Goal: Task Accomplishment & Management: Use online tool/utility

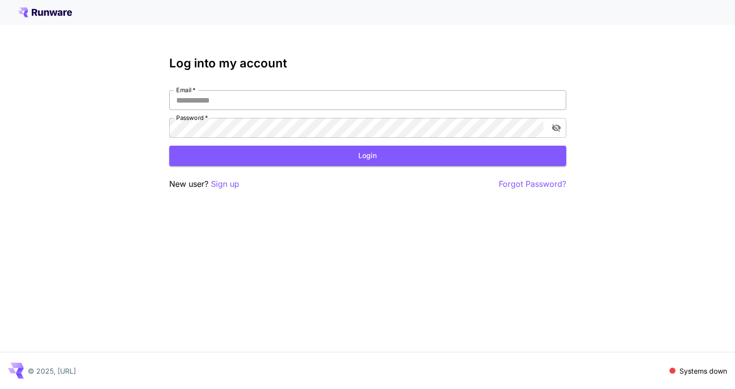
click at [377, 101] on input "Email   *" at bounding box center [367, 100] width 397 height 20
type input "**********"
click button "Login" at bounding box center [367, 156] width 397 height 20
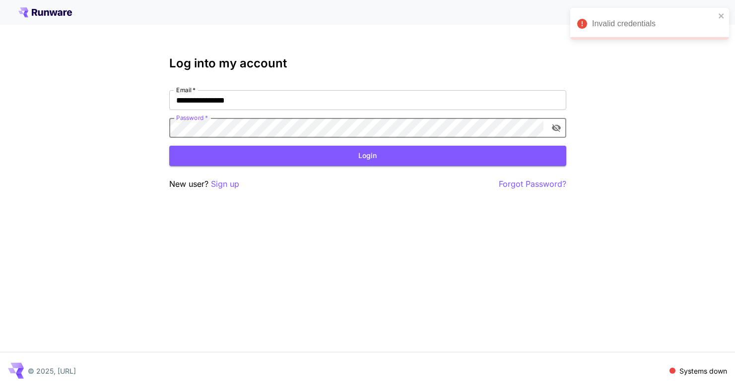
click button "Login" at bounding box center [367, 156] width 397 height 20
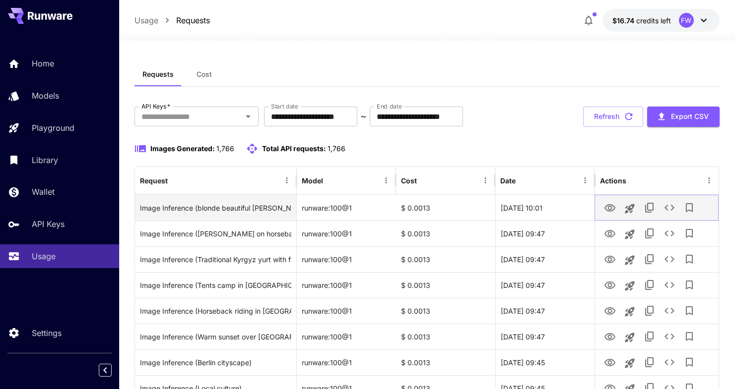
click at [604, 204] on icon "View Image" at bounding box center [610, 208] width 12 height 12
drag, startPoint x: 423, startPoint y: 209, endPoint x: 435, endPoint y: 209, distance: 11.9
click at [435, 209] on div "$ 0.0013" at bounding box center [445, 208] width 99 height 26
